Goal: Task Accomplishment & Management: Manage account settings

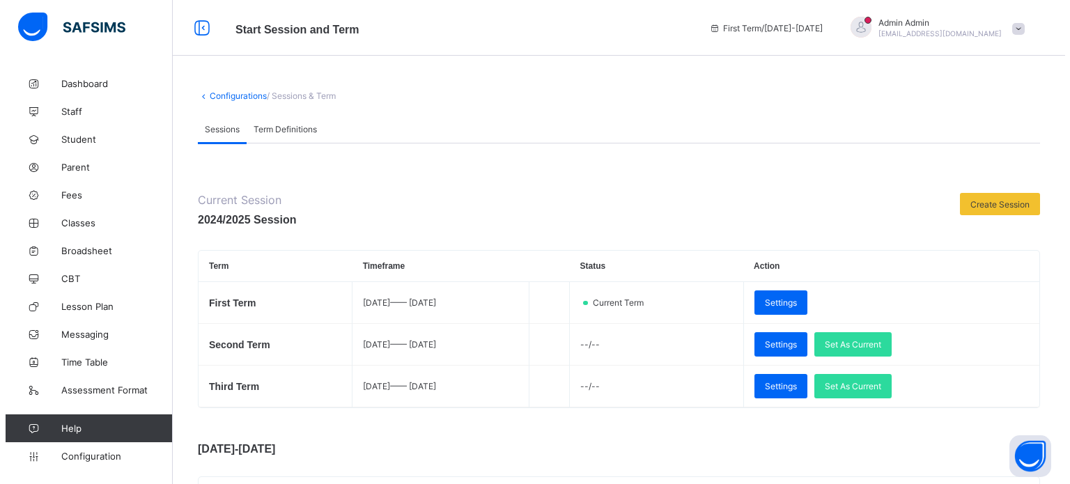
scroll to position [209, 0]
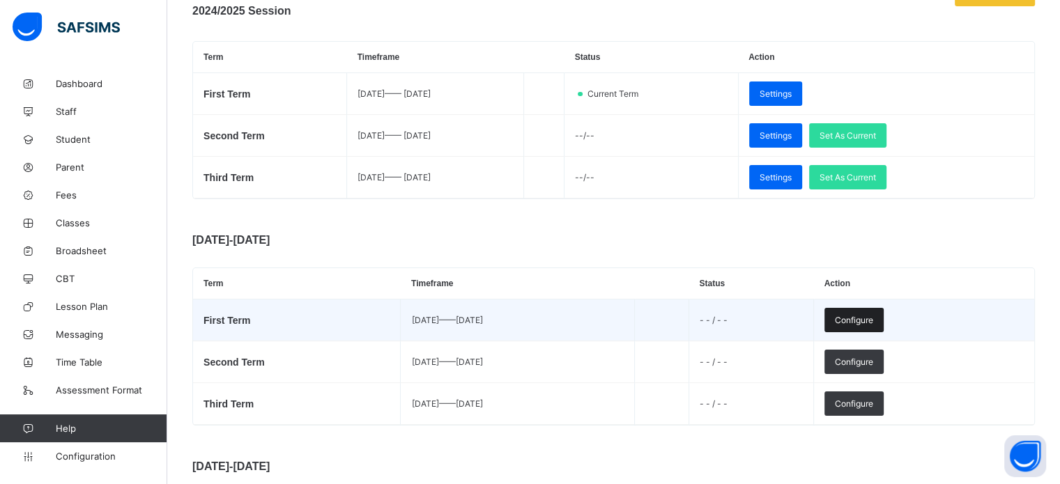
click at [873, 323] on span "Configure" at bounding box center [854, 320] width 38 height 10
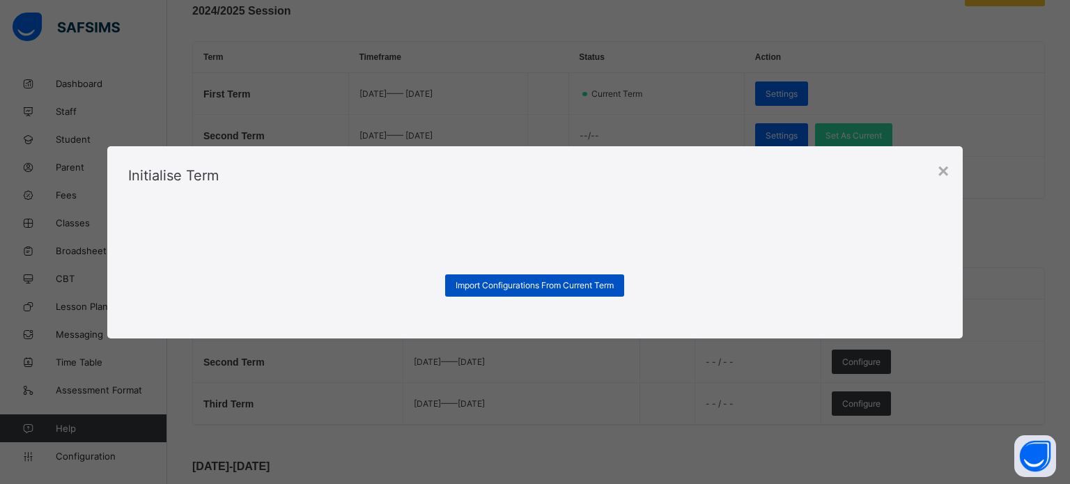
click at [560, 289] on span "Import Configurations From Current Term" at bounding box center [535, 285] width 158 height 10
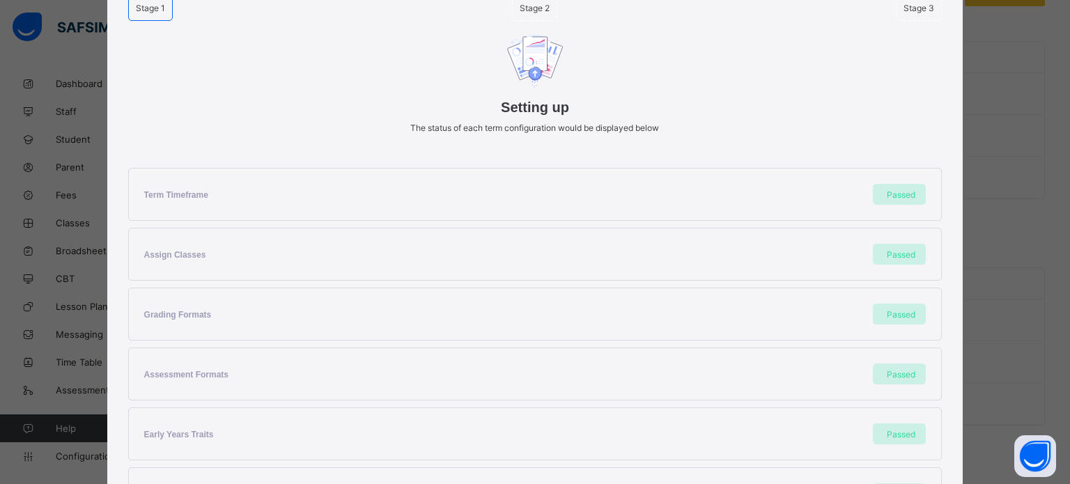
scroll to position [326, 0]
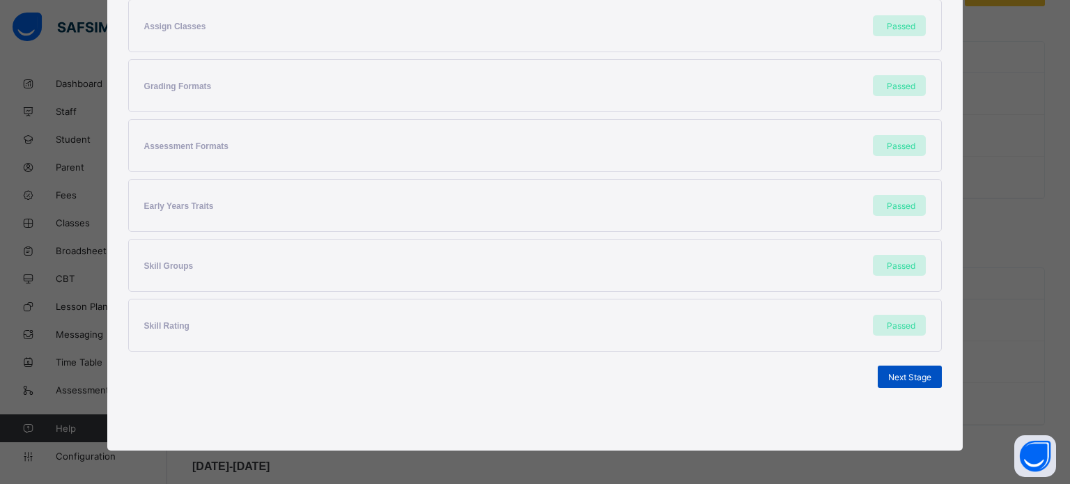
click at [888, 374] on span "Next Stage" at bounding box center [909, 377] width 43 height 10
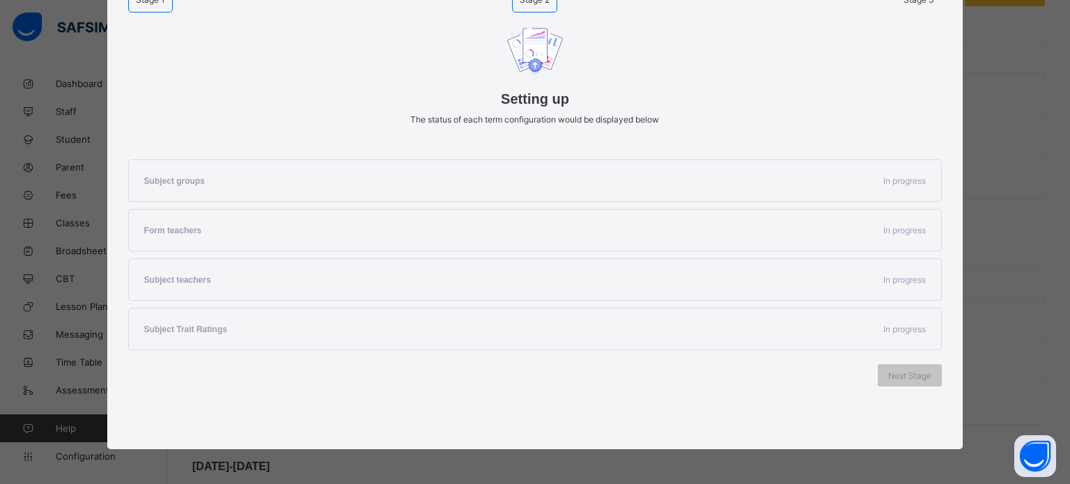
scroll to position [147, 0]
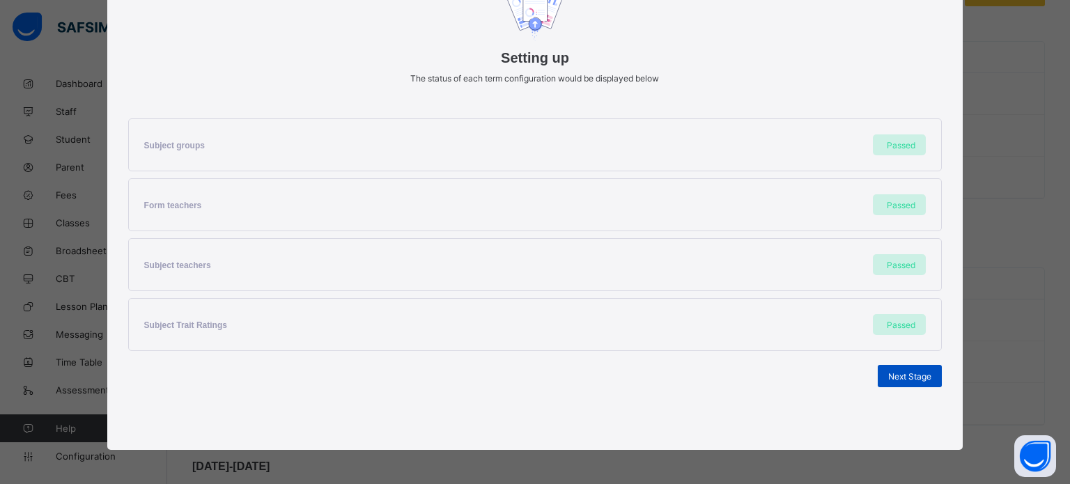
click at [906, 380] on span "Next Stage" at bounding box center [909, 376] width 43 height 10
click at [894, 380] on span "Set As Current Term" at bounding box center [892, 376] width 78 height 10
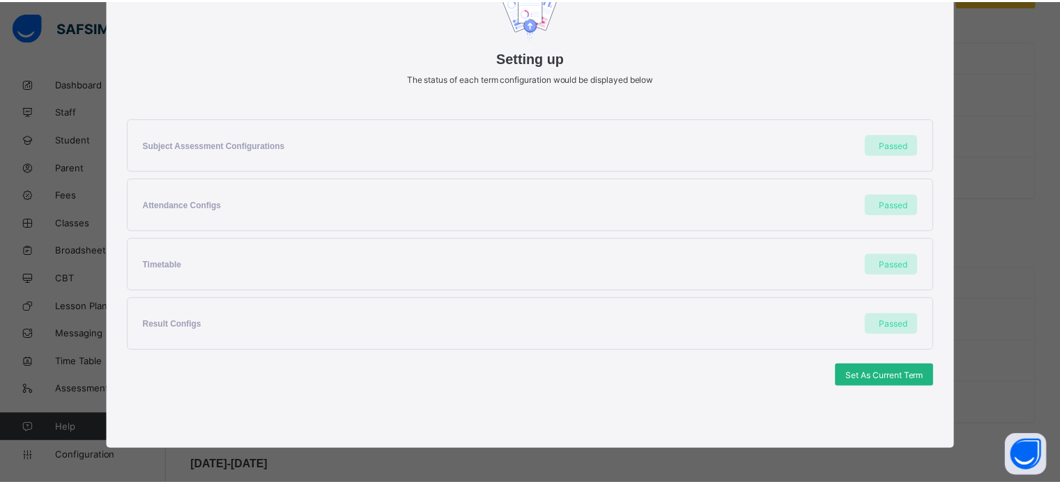
scroll to position [0, 0]
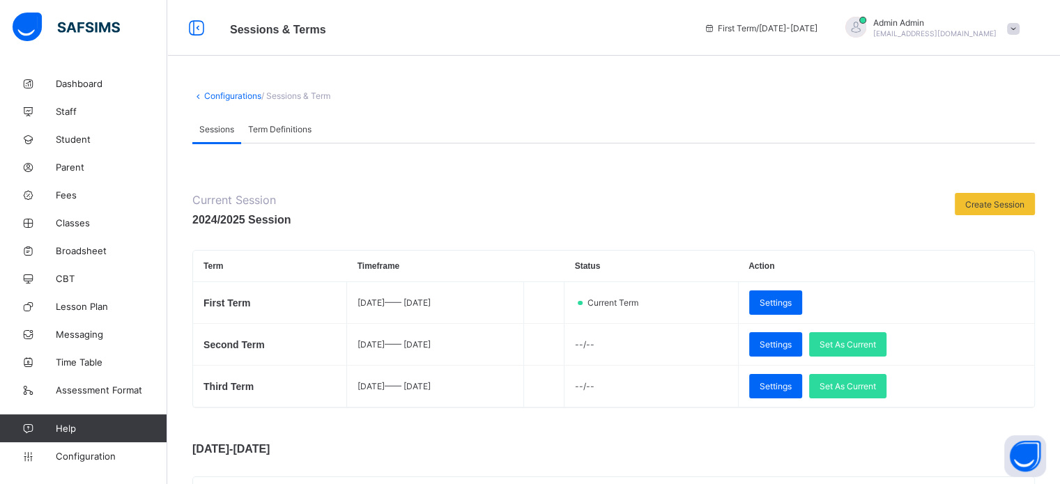
click at [873, 31] on div at bounding box center [855, 28] width 35 height 23
click at [873, 36] on div at bounding box center [855, 28] width 35 height 23
click at [903, 34] on span "[EMAIL_ADDRESS][DOMAIN_NAME]" at bounding box center [934, 33] width 123 height 8
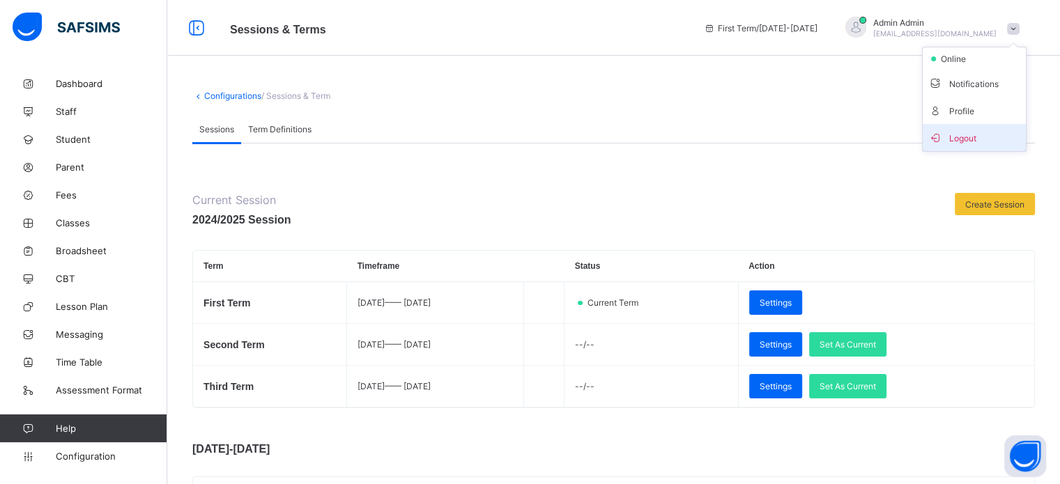
click at [961, 134] on span "Logout" at bounding box center [974, 138] width 92 height 16
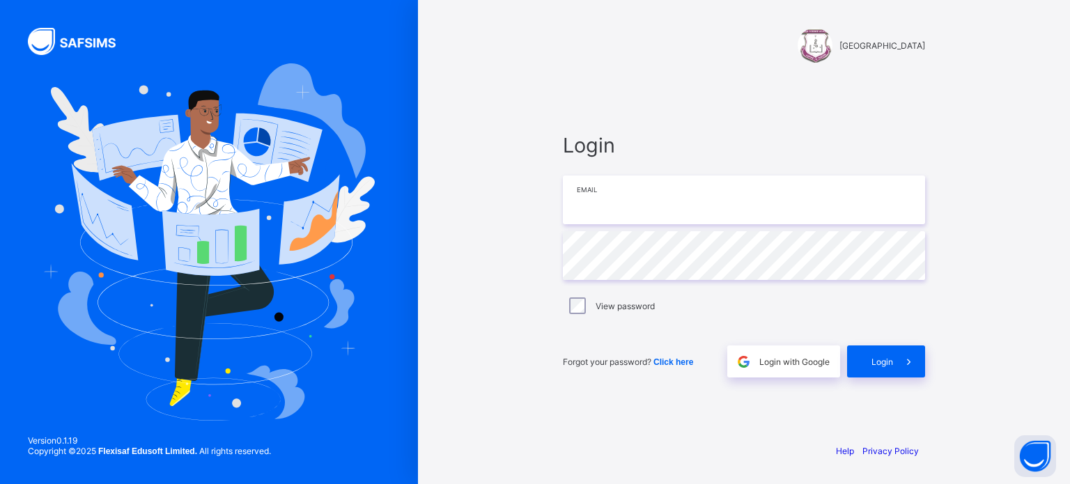
click at [666, 208] on input "email" at bounding box center [744, 200] width 362 height 49
type input "**********"
click at [889, 353] on div "Login" at bounding box center [886, 362] width 78 height 32
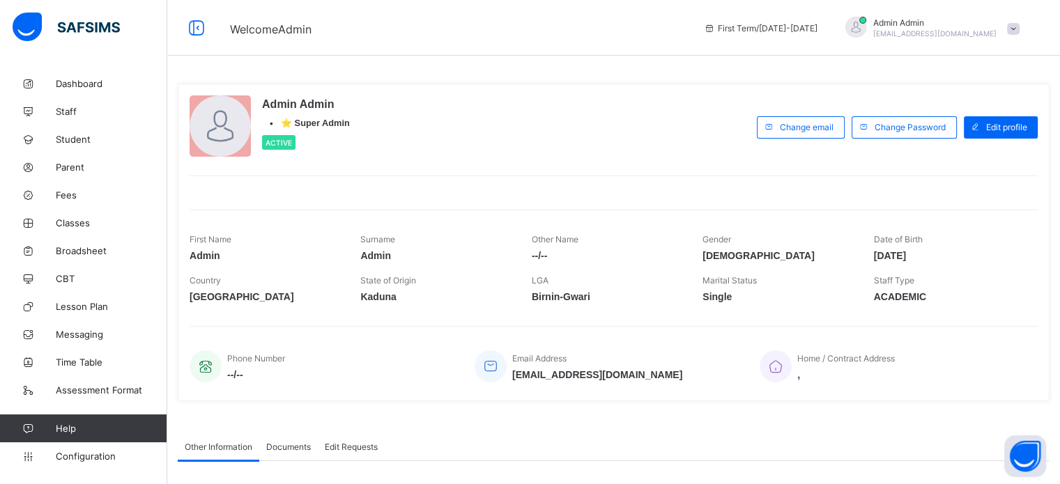
click at [873, 33] on div at bounding box center [855, 28] width 35 height 23
click at [415, 119] on div "Admin Admin • ⭐ Super Admin Active" at bounding box center [469, 126] width 560 height 63
click at [82, 86] on span "Dashboard" at bounding box center [111, 83] width 111 height 11
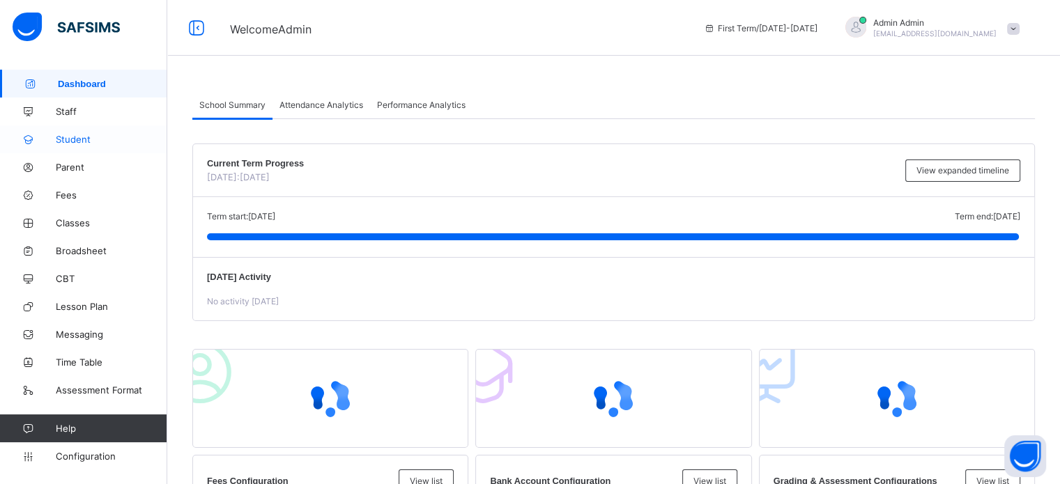
click at [66, 144] on span "Student" at bounding box center [111, 139] width 111 height 11
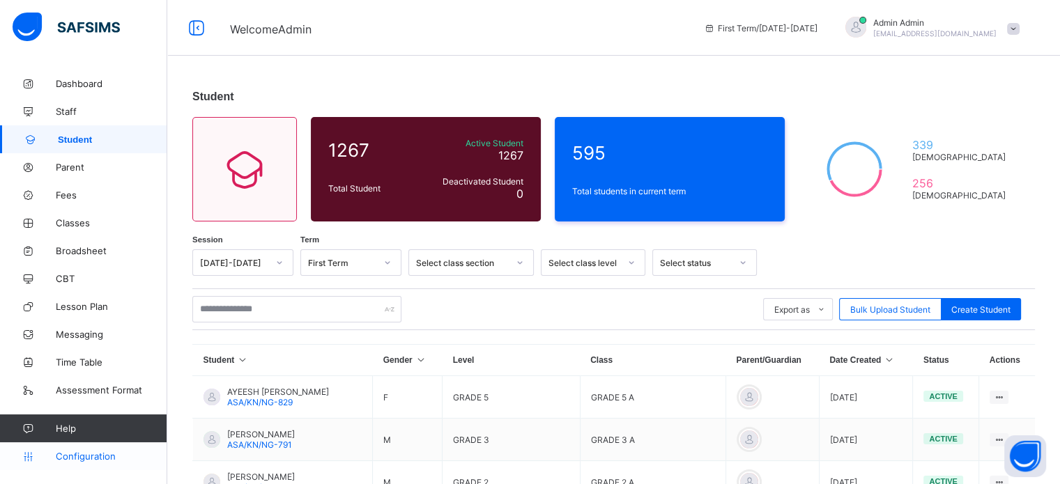
click at [95, 454] on span "Configuration" at bounding box center [111, 456] width 111 height 11
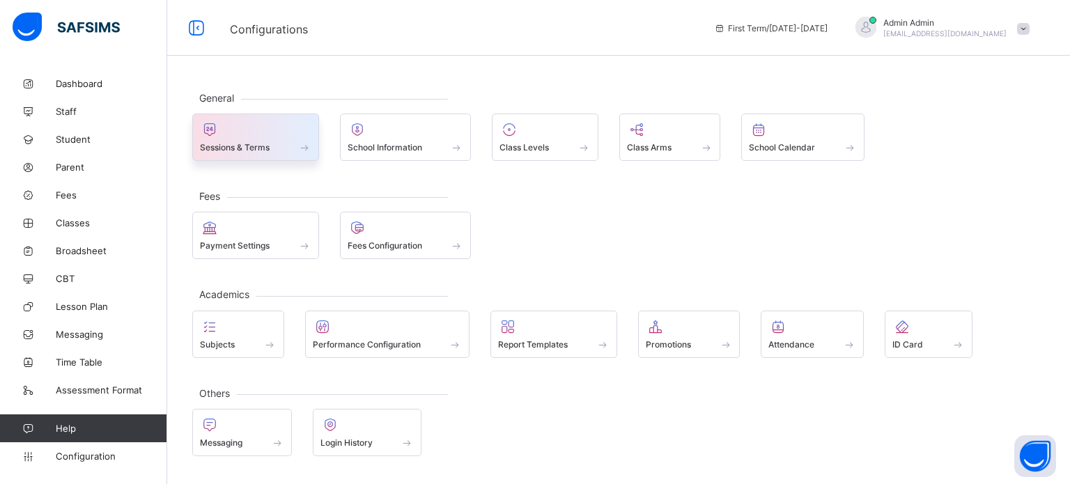
click at [240, 150] on span "Sessions & Terms" at bounding box center [235, 147] width 70 height 10
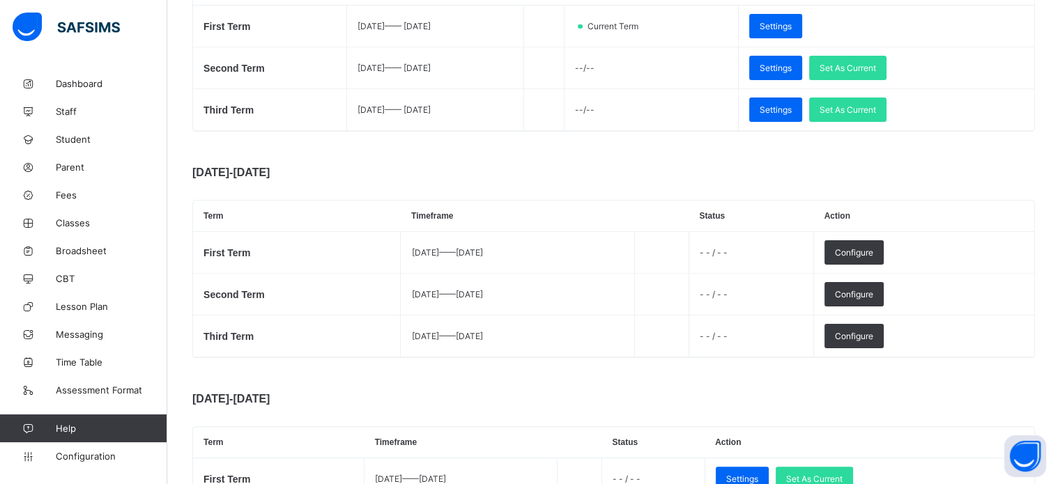
scroll to position [279, 0]
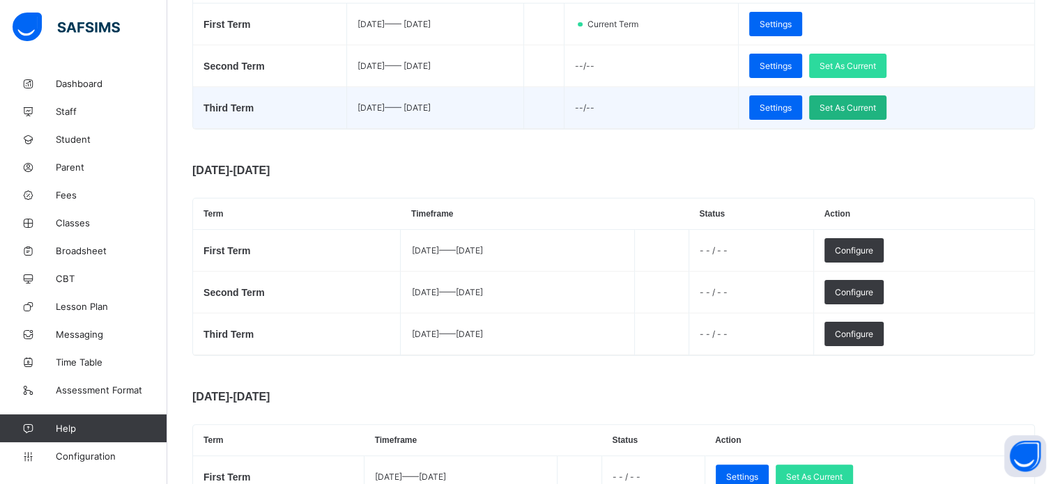
click at [876, 104] on span "Set As Current" at bounding box center [847, 107] width 56 height 10
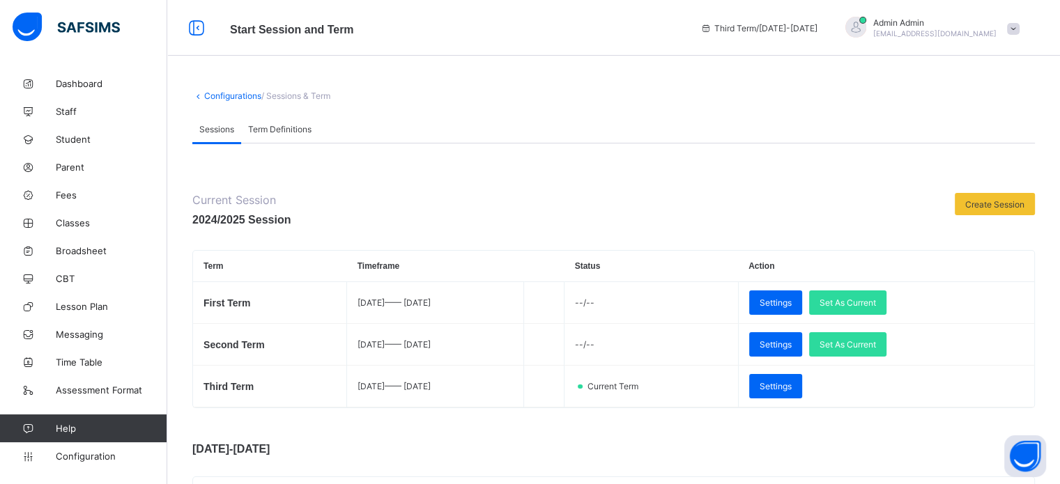
click at [902, 30] on span "[EMAIL_ADDRESS][DOMAIN_NAME]" at bounding box center [934, 33] width 123 height 8
click at [982, 130] on li "Subscription" at bounding box center [973, 135] width 103 height 23
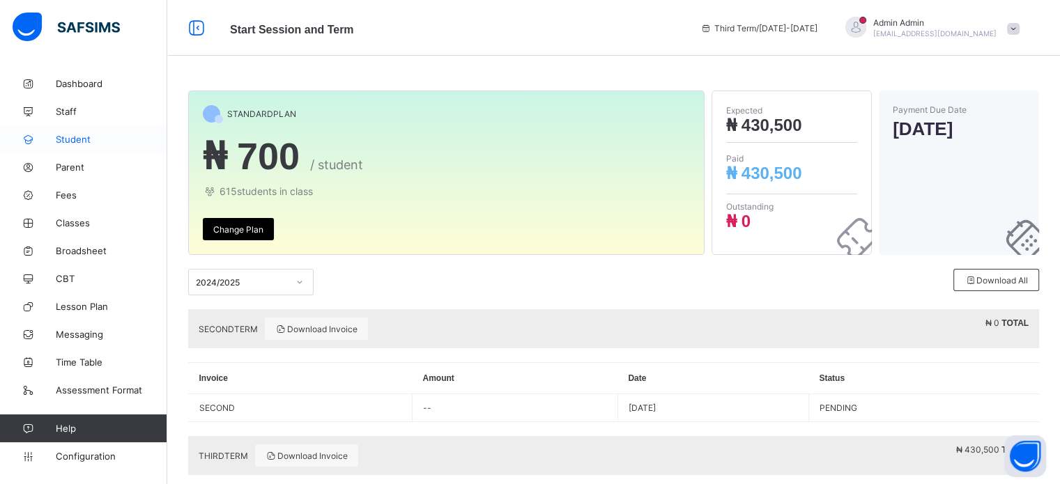
click at [85, 136] on span "Student" at bounding box center [111, 139] width 111 height 11
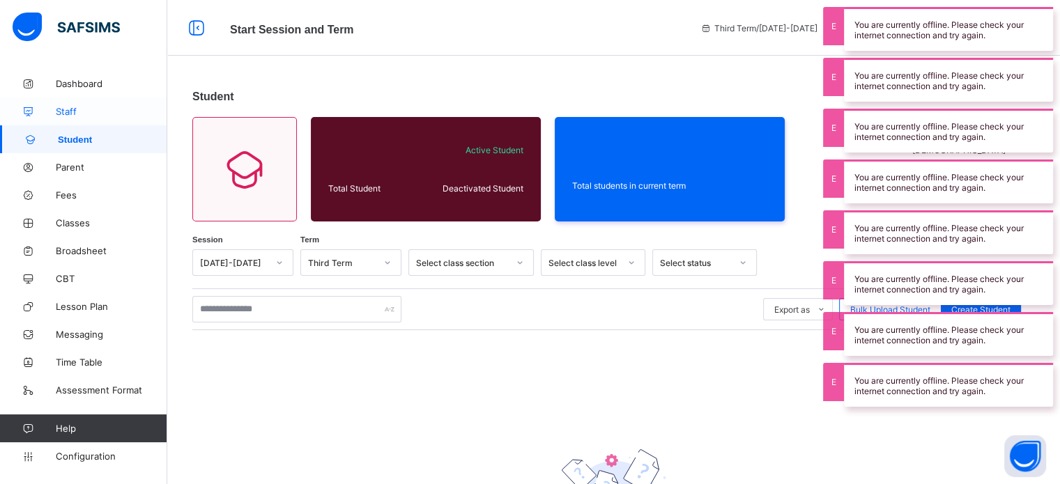
click at [88, 122] on link "Staff" at bounding box center [83, 112] width 167 height 28
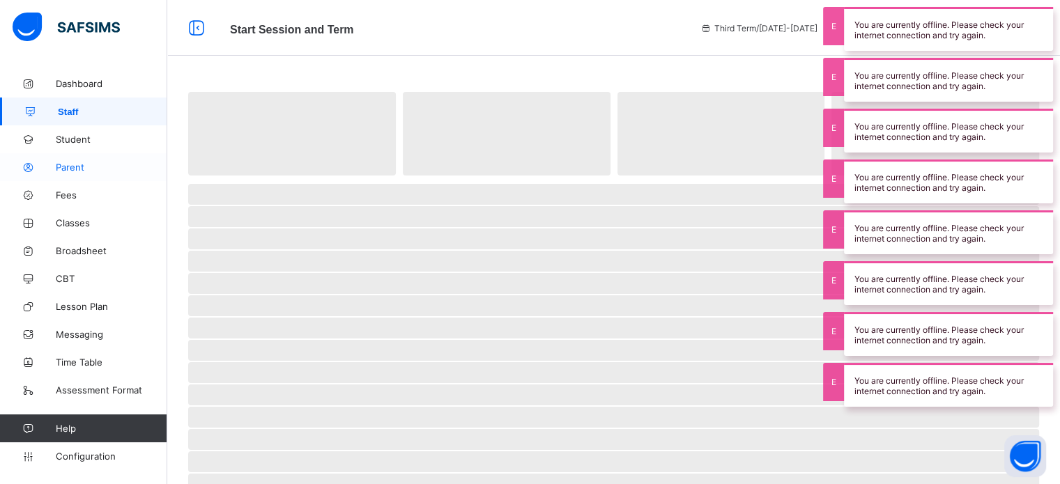
click at [75, 171] on span "Parent" at bounding box center [111, 167] width 111 height 11
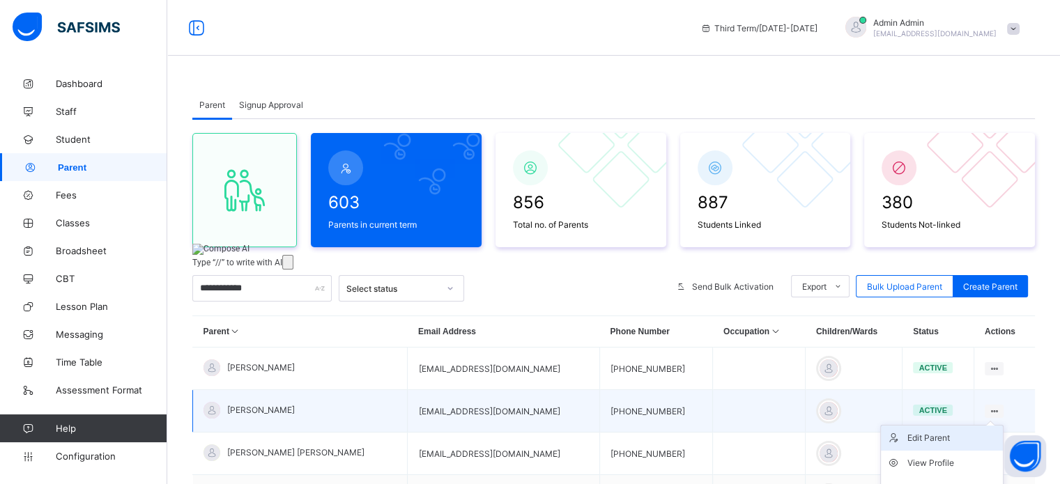
type input "**********"
click at [935, 439] on div "Edit Parent" at bounding box center [952, 438] width 90 height 14
select select "**"
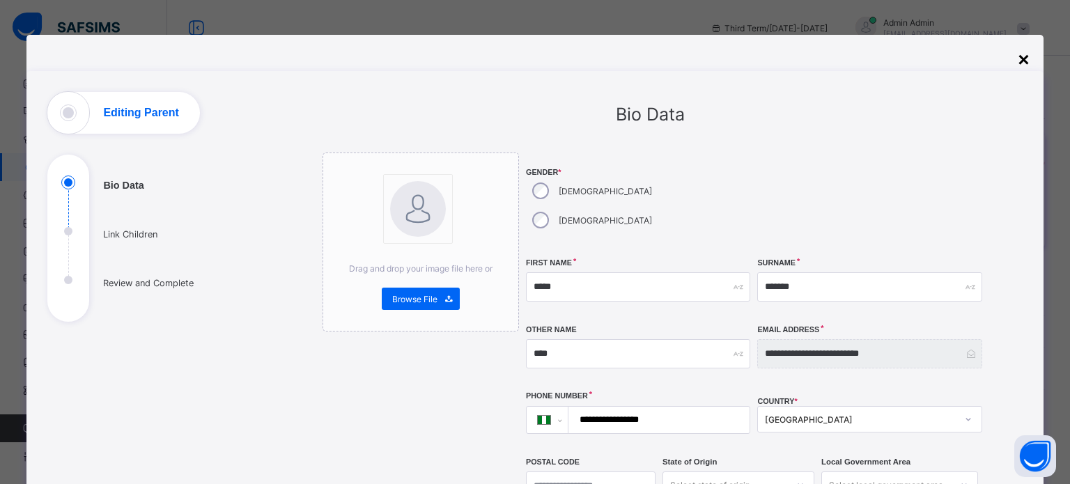
click at [1018, 64] on div "×" at bounding box center [1023, 60] width 11 height 22
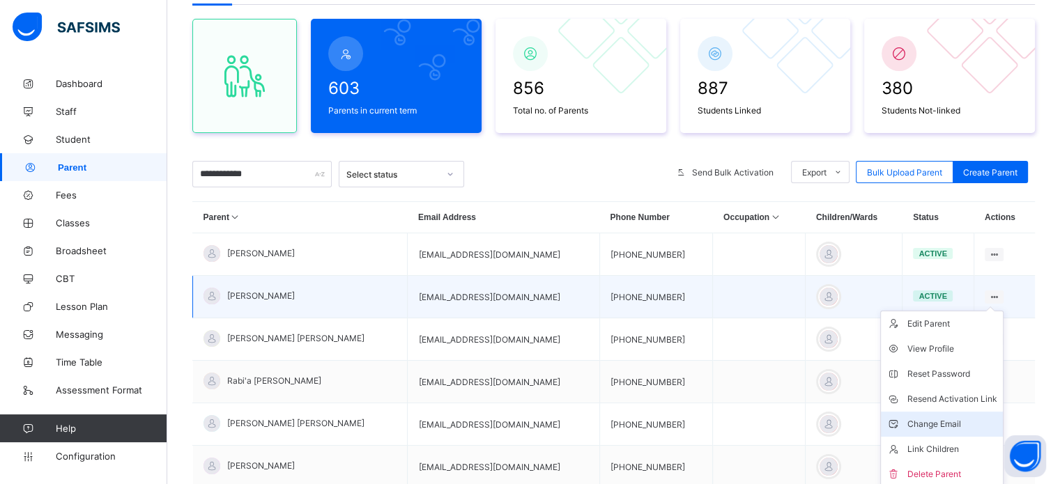
scroll to position [139, 0]
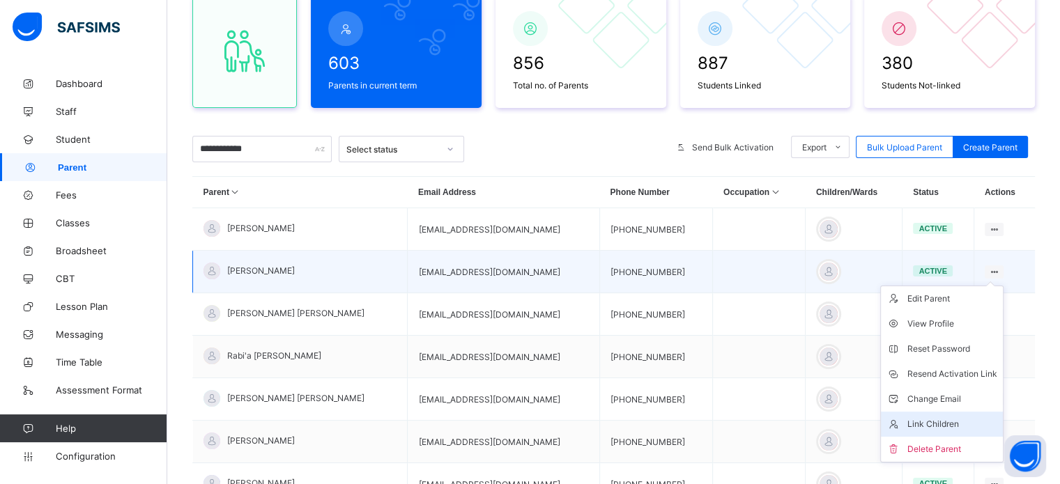
click at [961, 421] on div "Link Children" at bounding box center [952, 424] width 90 height 14
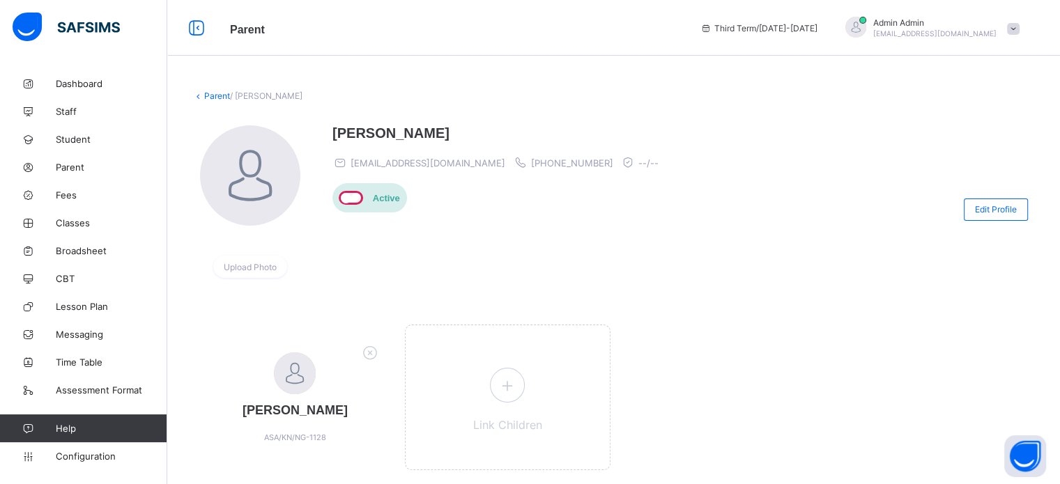
scroll to position [42, 0]
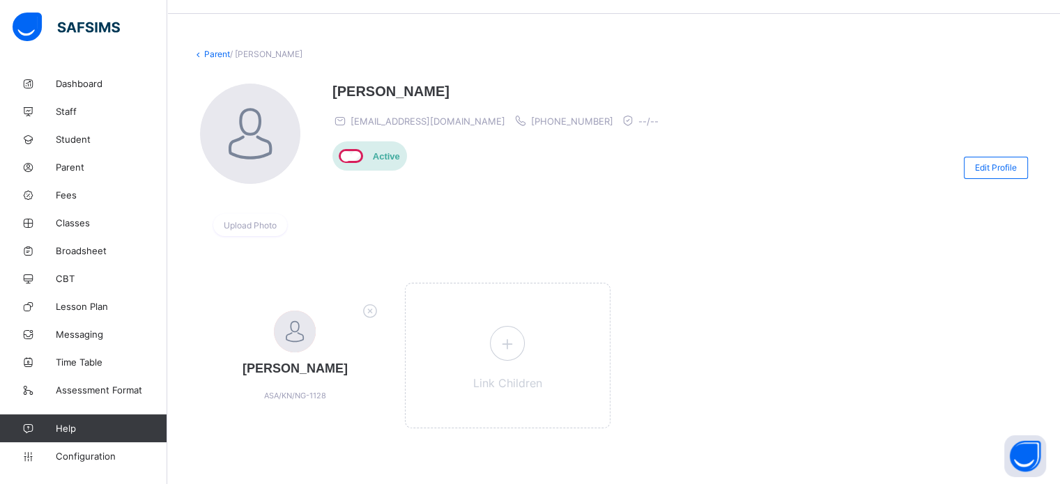
click at [212, 50] on link "Parent" at bounding box center [217, 54] width 26 height 10
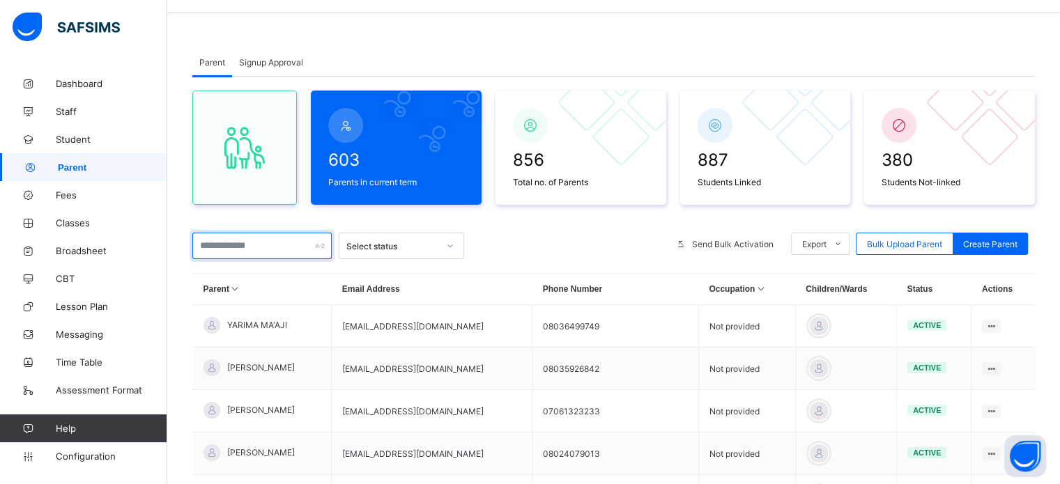
click at [293, 247] on input "text" at bounding box center [261, 246] width 139 height 26
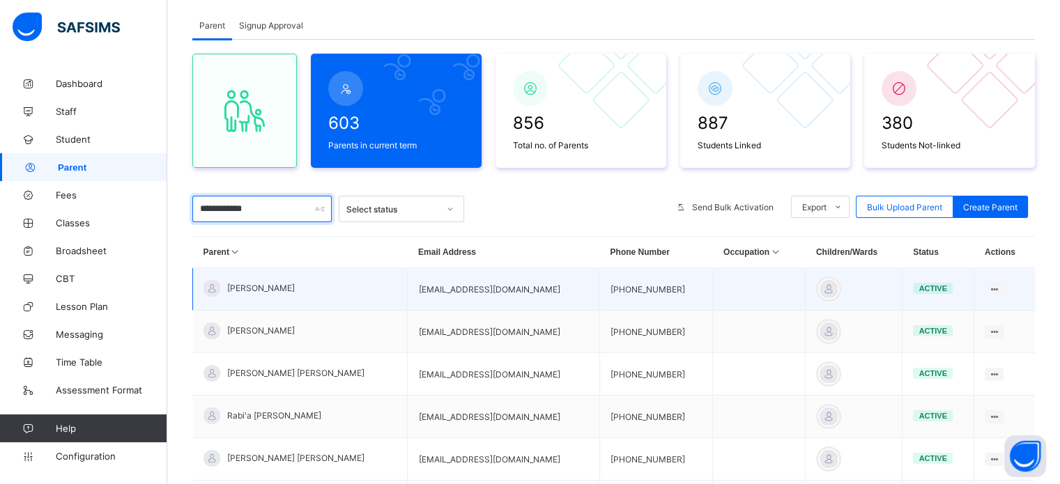
scroll to position [112, 0]
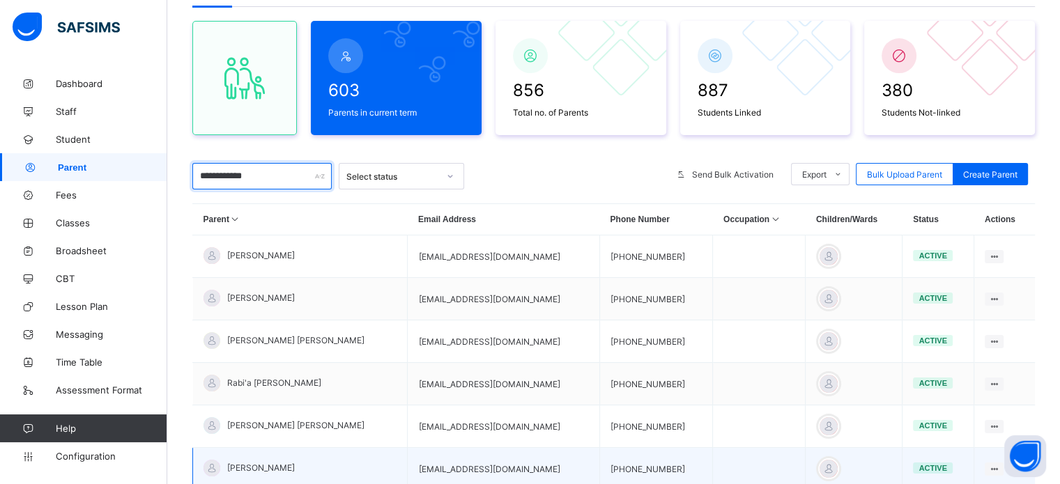
type input "**********"
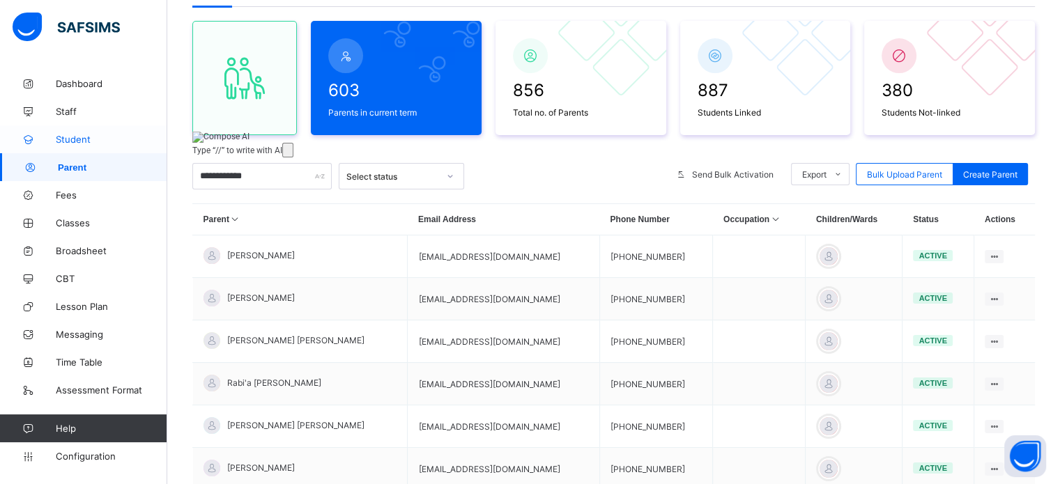
click at [61, 130] on link "Student" at bounding box center [83, 139] width 167 height 28
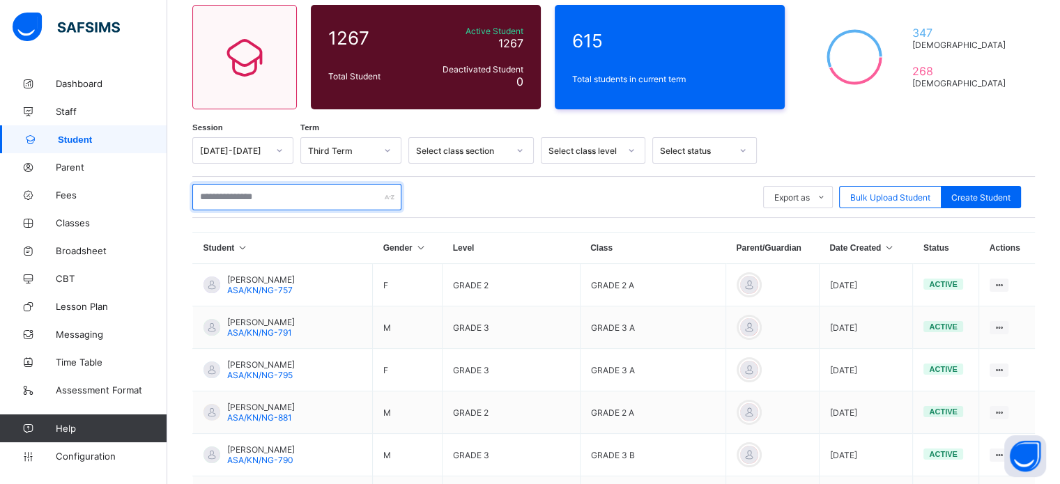
click at [234, 189] on input "text" at bounding box center [296, 197] width 209 height 26
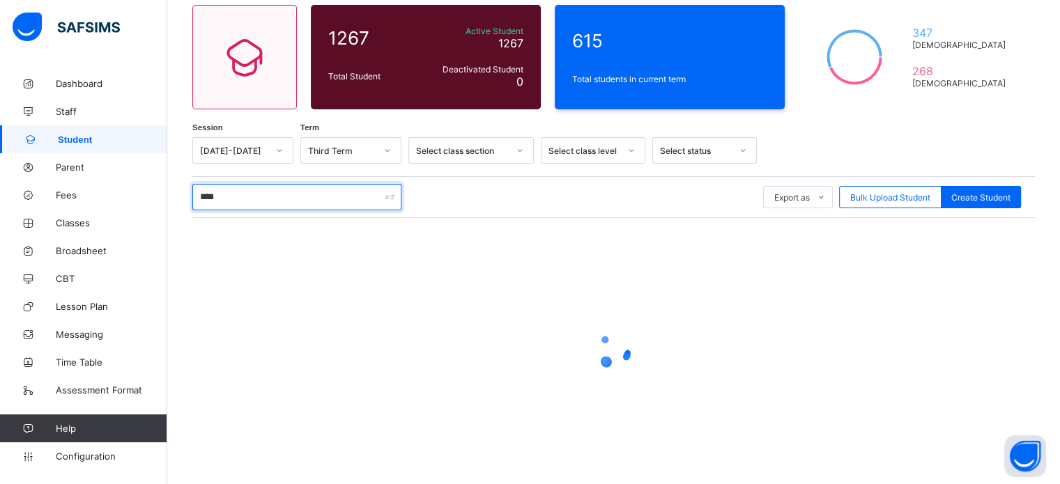
type input "****"
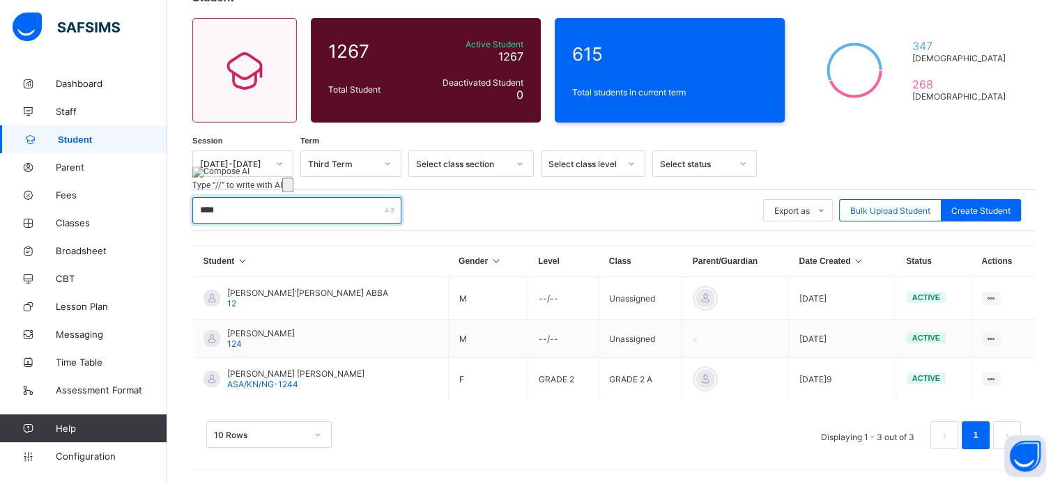
drag, startPoint x: 240, startPoint y: 206, endPoint x: 184, endPoint y: 205, distance: 55.8
click at [184, 205] on div "Student 1267 Total Student Active Student 1267 Deactivated Student 0 615 Total …" at bounding box center [613, 227] width 892 height 513
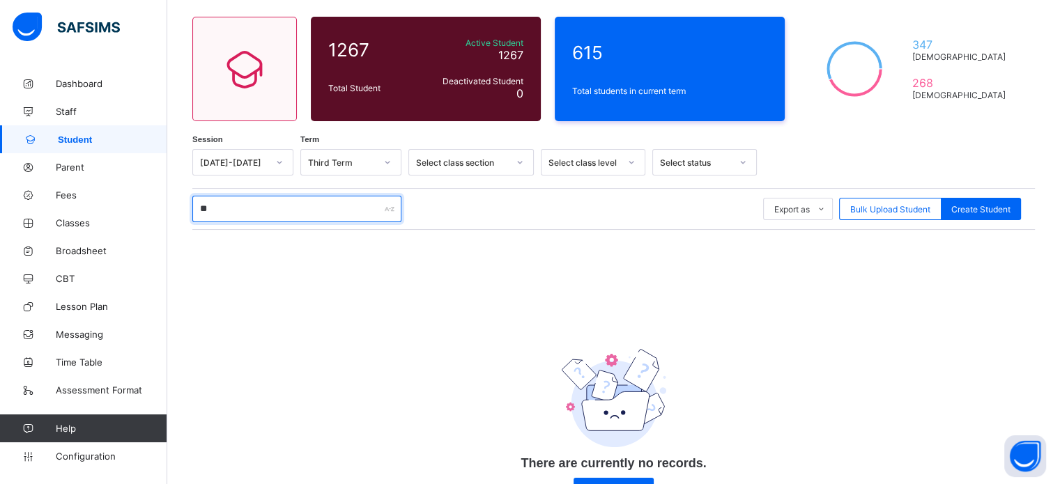
type input "*"
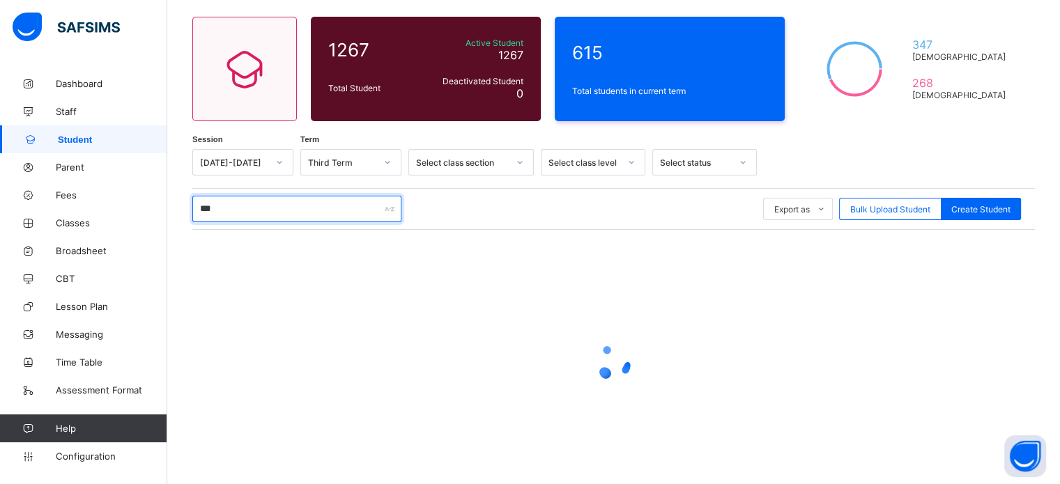
scroll to position [19, 0]
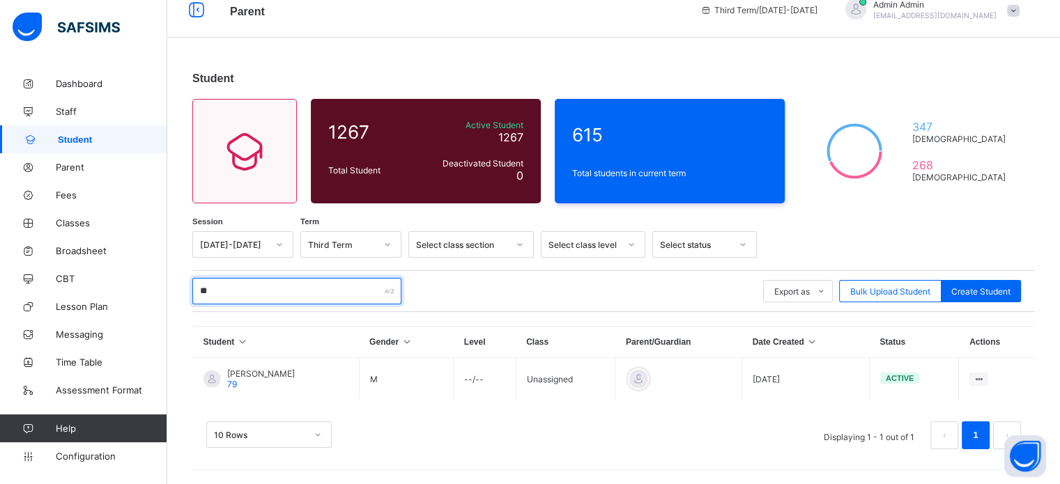
type input "*"
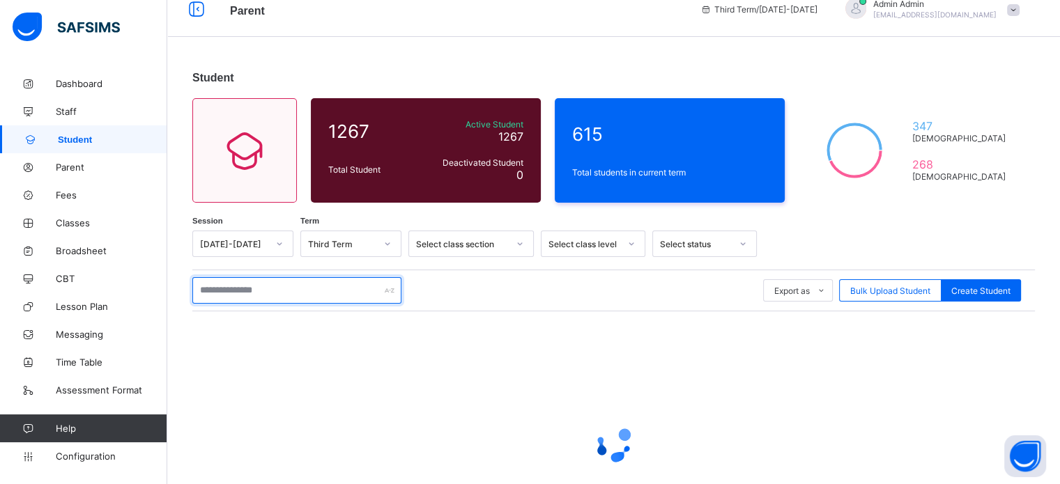
scroll to position [100, 0]
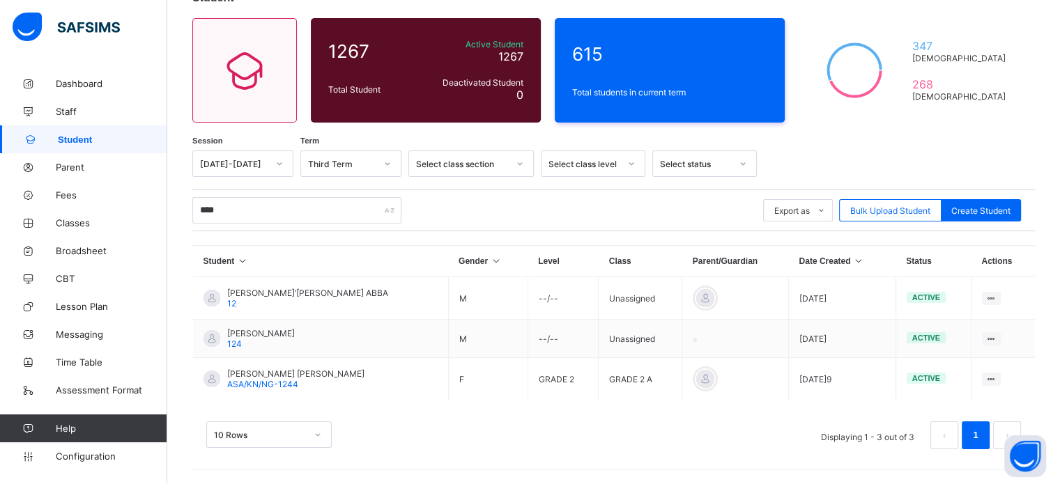
drag, startPoint x: 259, startPoint y: 220, endPoint x: 244, endPoint y: 216, distance: 15.9
click at [253, 218] on div "**** Export as Pdf Report Excel Report Excel Report (LMS) Bulk Upload Student C…" at bounding box center [613, 210] width 842 height 42
drag, startPoint x: 244, startPoint y: 216, endPoint x: 188, endPoint y: 211, distance: 55.9
click at [188, 211] on div "Student 1267 Total Student Active Student 1267 Deactivated Student 0 615 Total …" at bounding box center [613, 227] width 892 height 513
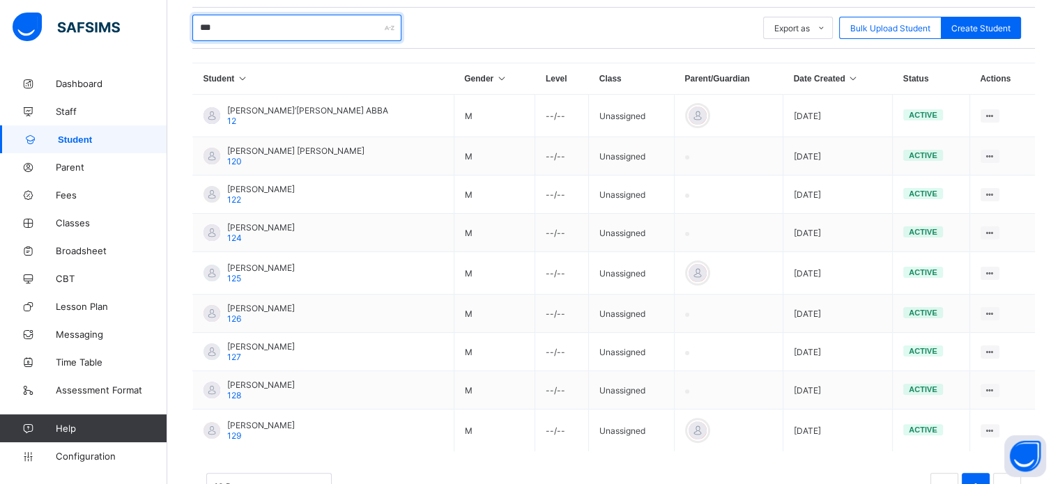
scroll to position [195, 0]
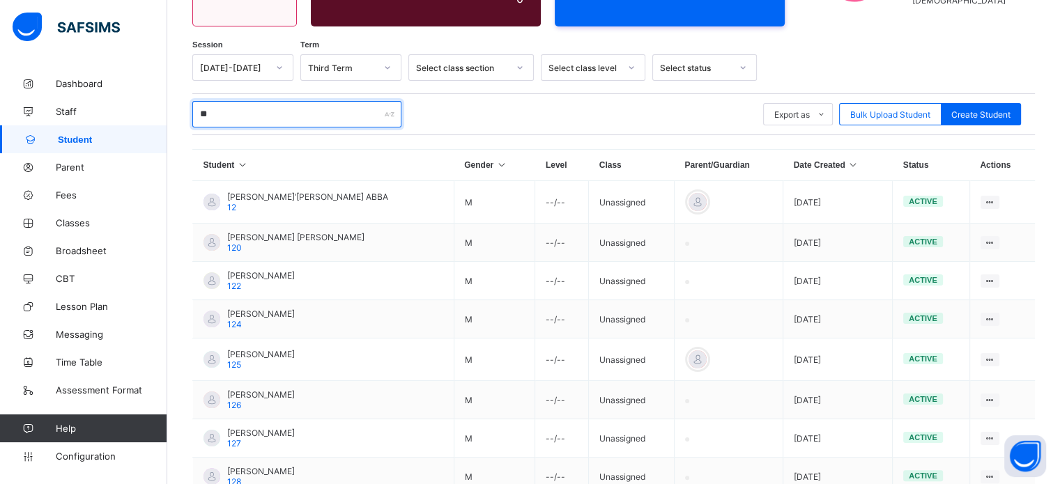
type input "*"
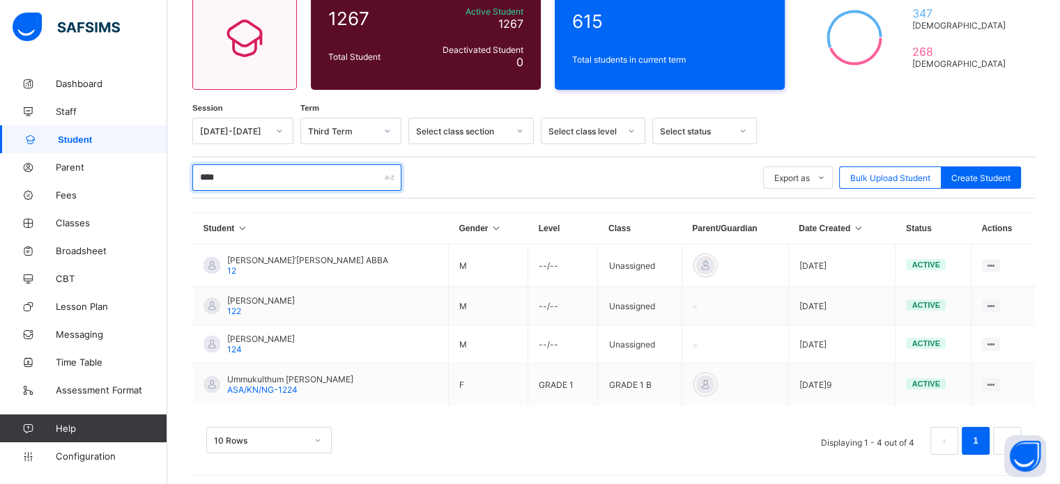
scroll to position [139, 0]
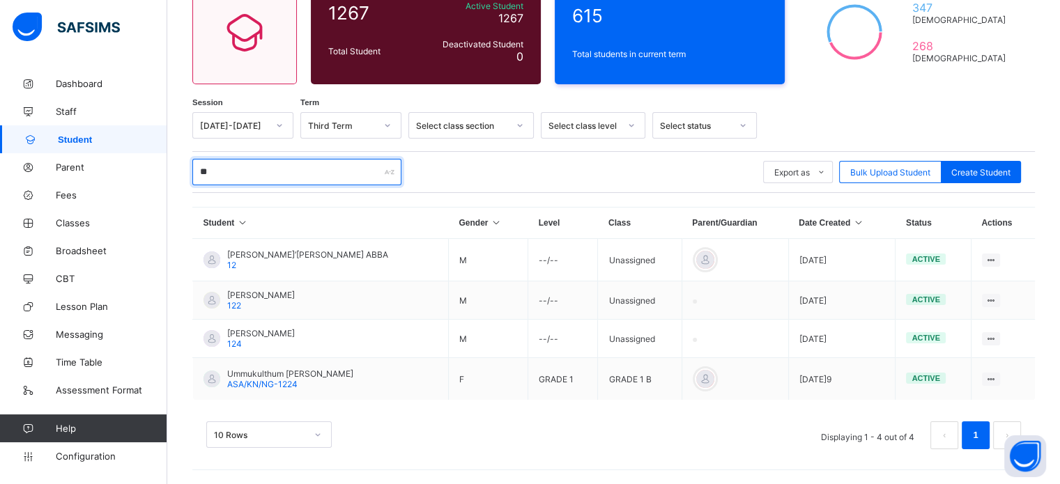
type input "*"
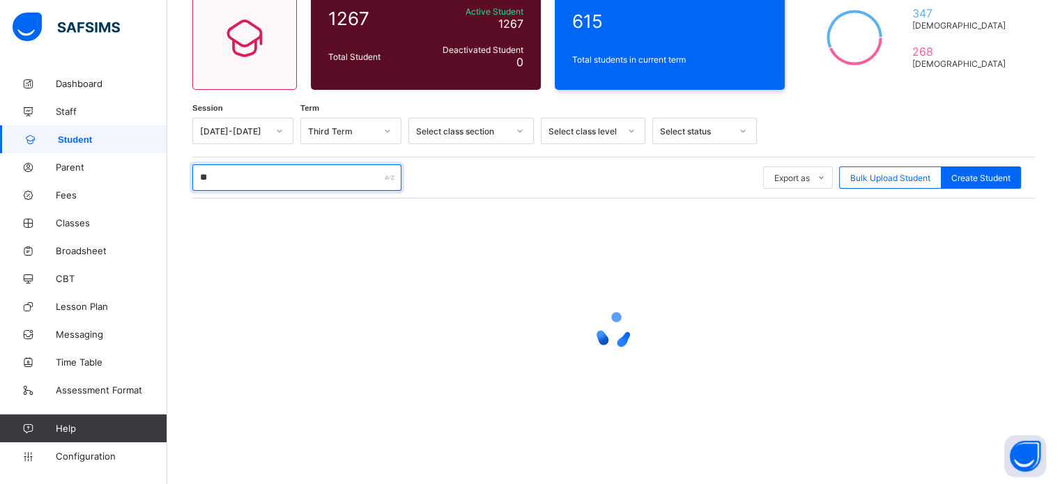
scroll to position [195, 0]
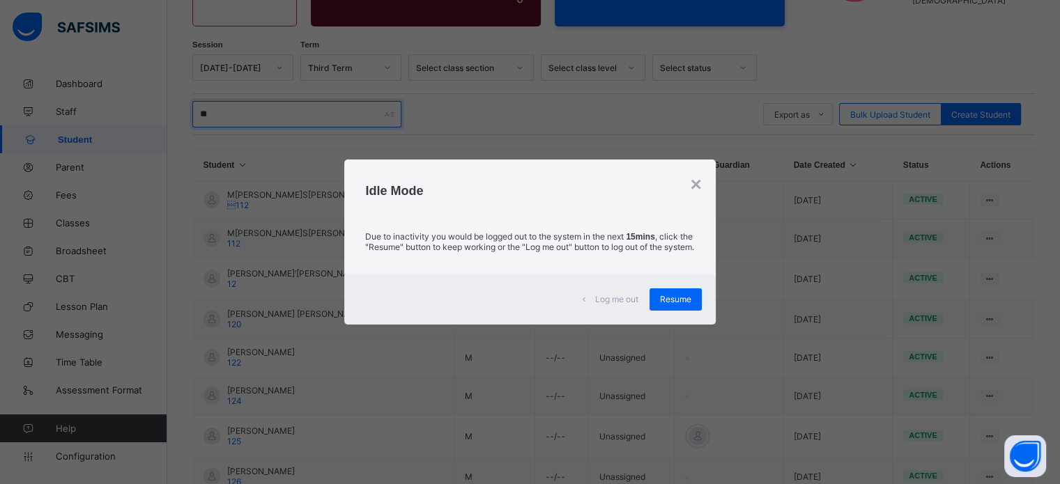
type input "**"
click at [697, 183] on div "×" at bounding box center [695, 184] width 11 height 22
